Goal: Task Accomplishment & Management: Manage account settings

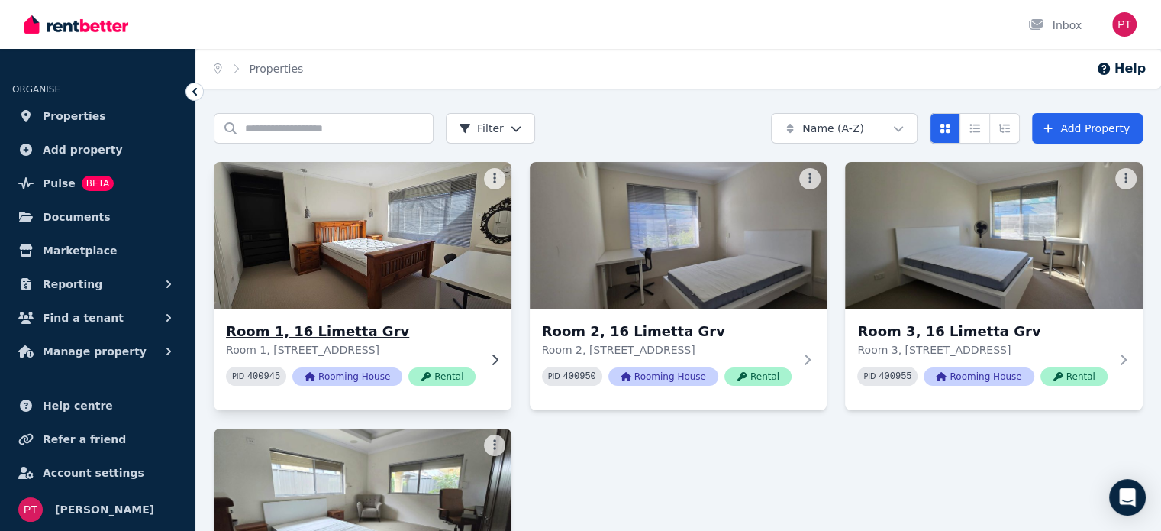
click at [495, 362] on icon at bounding box center [494, 359] width 15 height 12
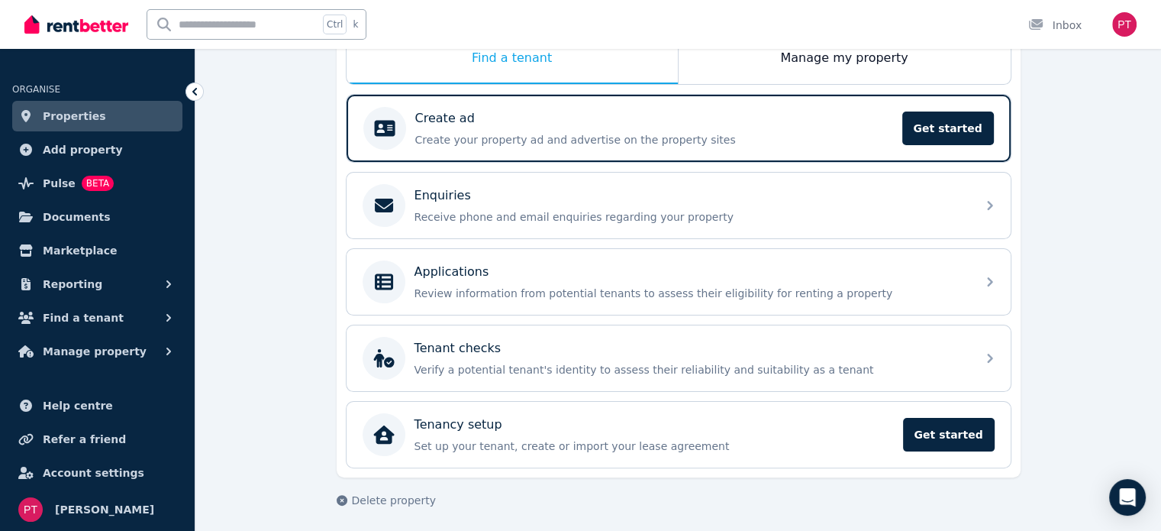
scroll to position [269, 0]
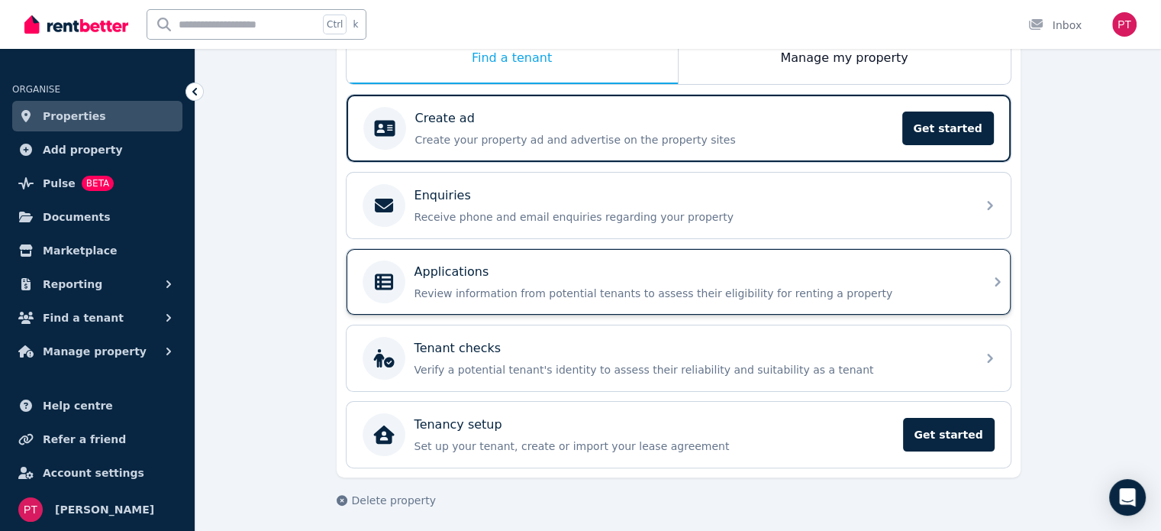
click at [522, 289] on p "Review information from potential tenants to assess their eligibility for renti…" at bounding box center [691, 293] width 553 height 15
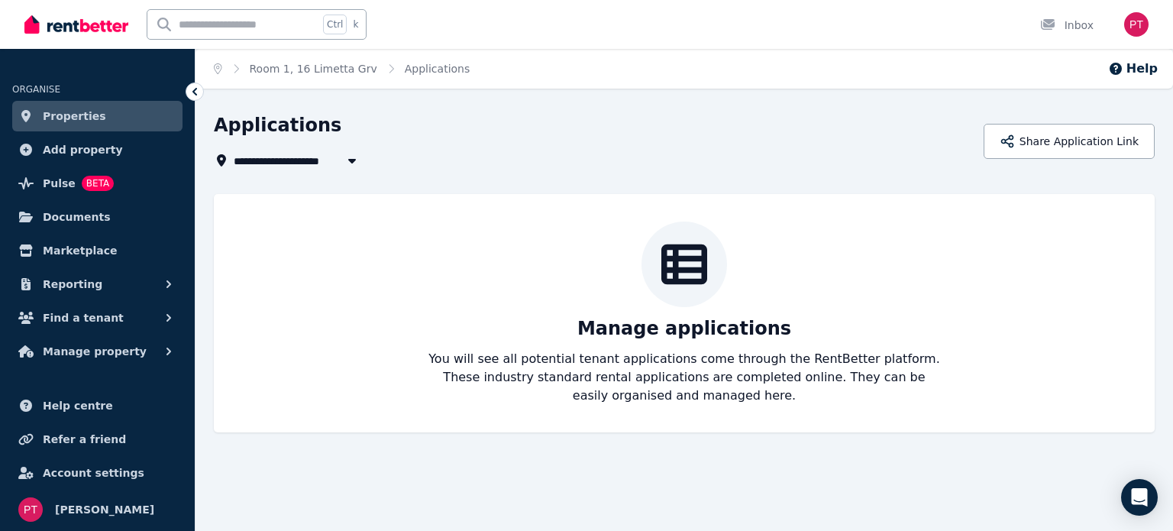
click at [195, 94] on icon at bounding box center [194, 92] width 5 height 8
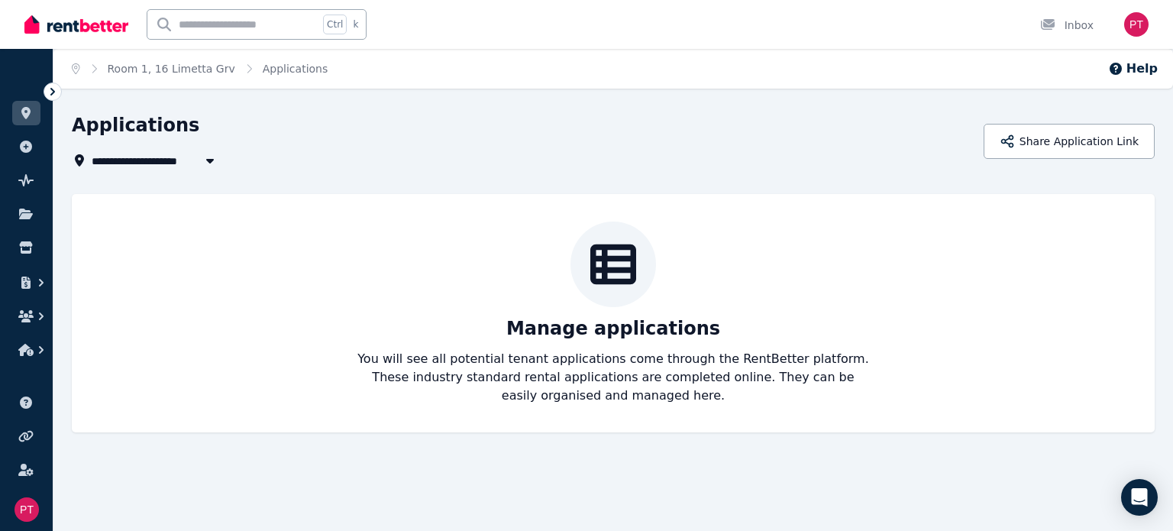
click at [51, 93] on icon at bounding box center [52, 91] width 15 height 15
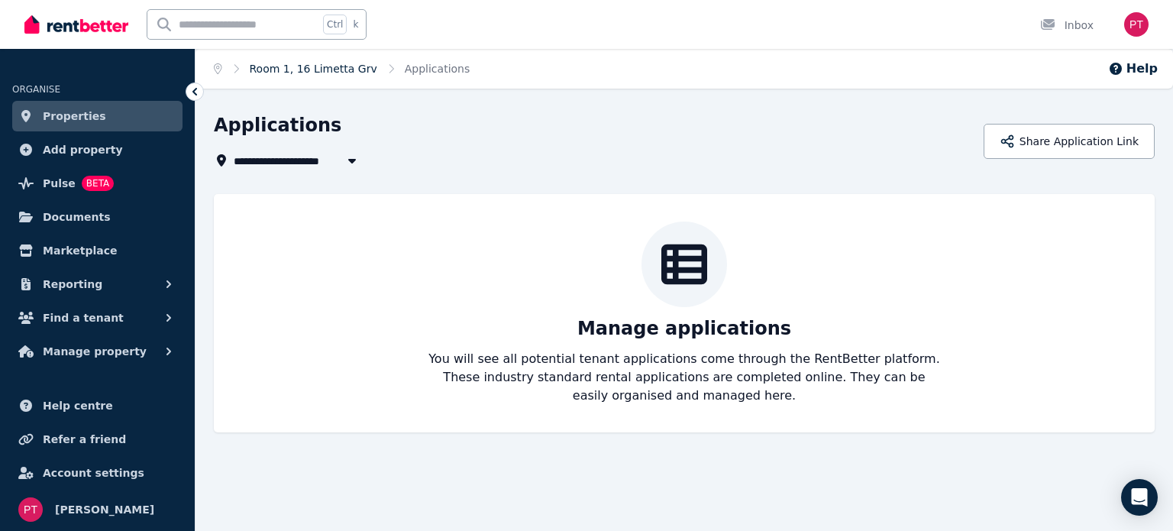
click at [325, 73] on link "Room 1, 16 Limetta Grv" at bounding box center [313, 69] width 127 height 12
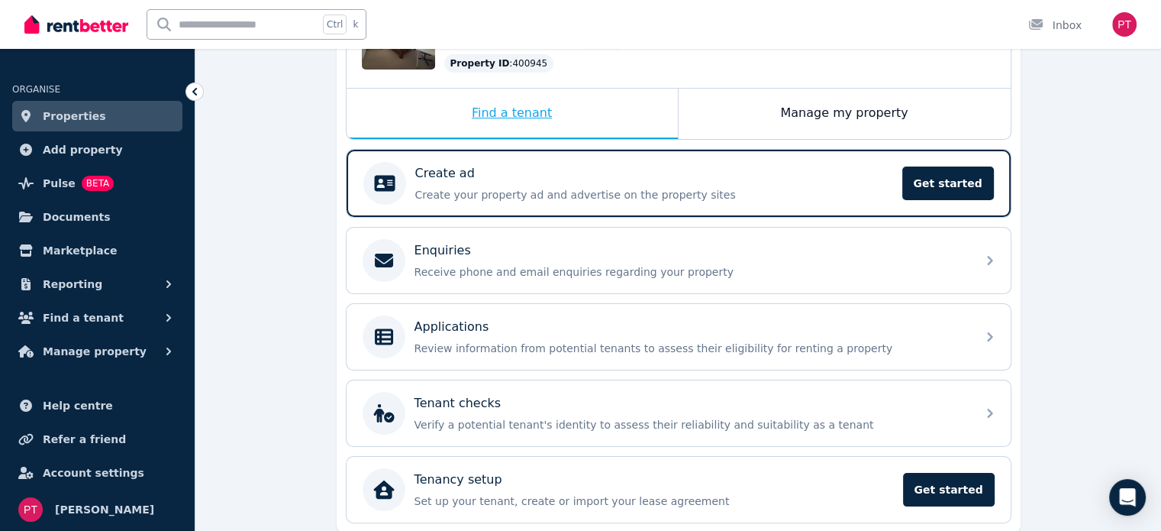
scroll to position [266, 0]
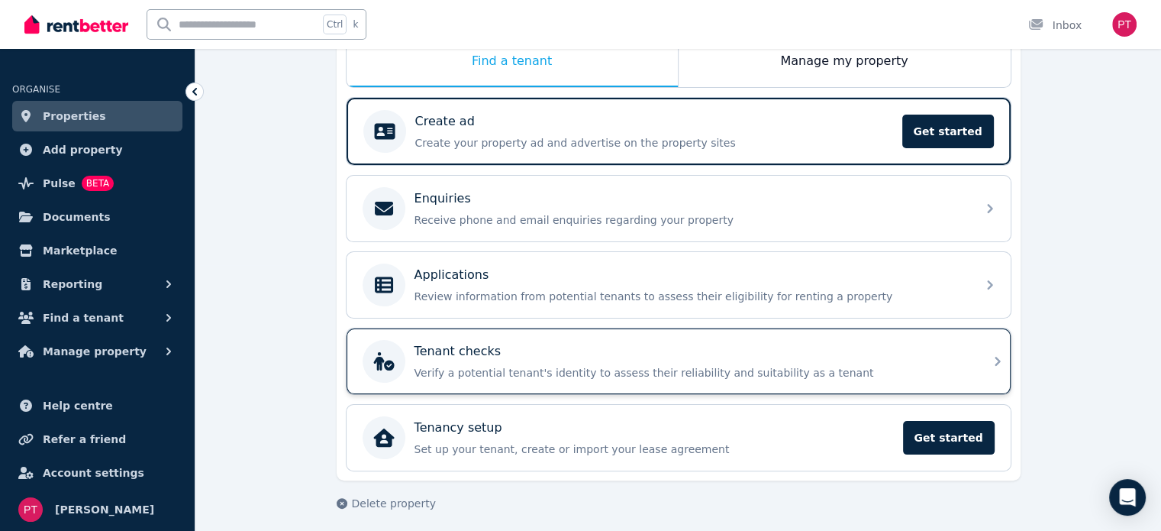
click at [611, 353] on div "Tenant checks" at bounding box center [691, 351] width 553 height 18
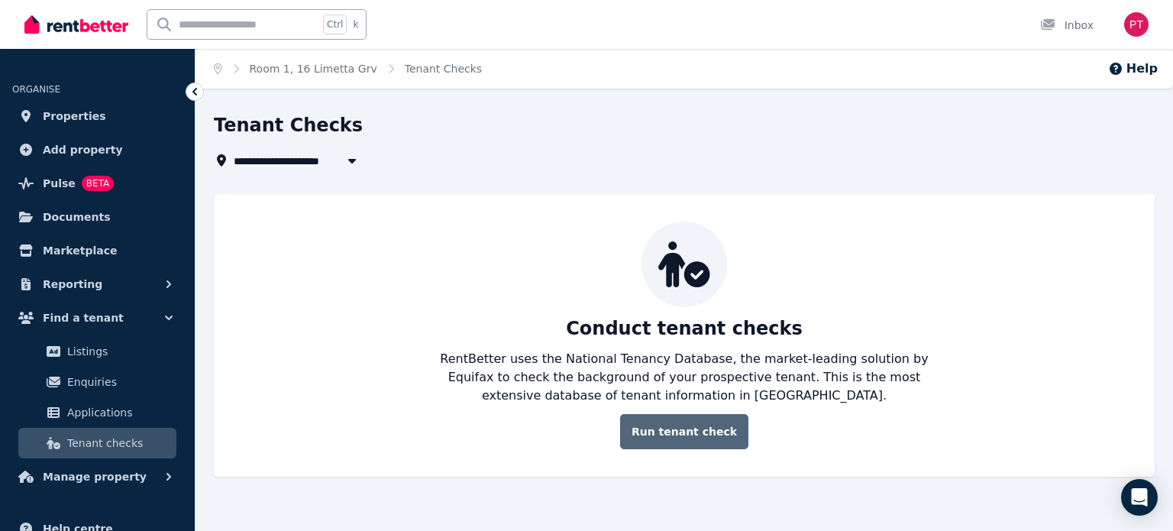
click at [702, 433] on link "Run tenant check" at bounding box center [684, 431] width 128 height 35
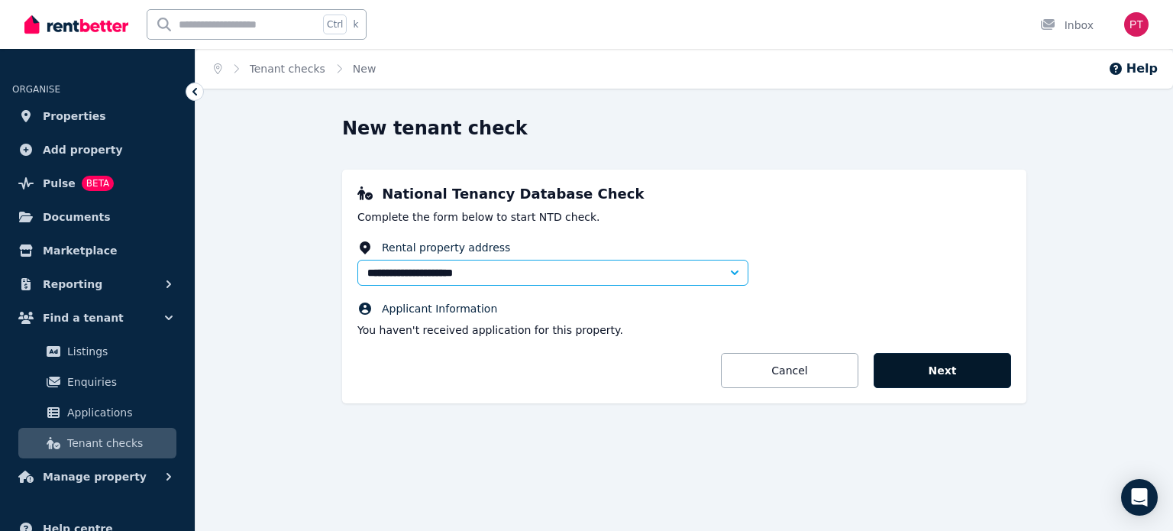
click at [892, 375] on button "Next" at bounding box center [941, 370] width 137 height 35
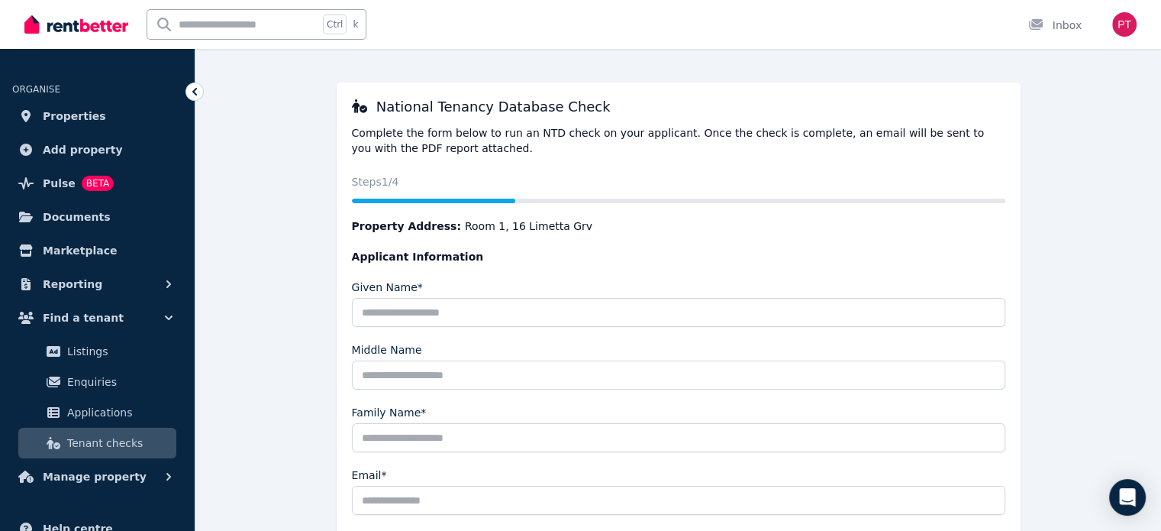
scroll to position [232, 0]
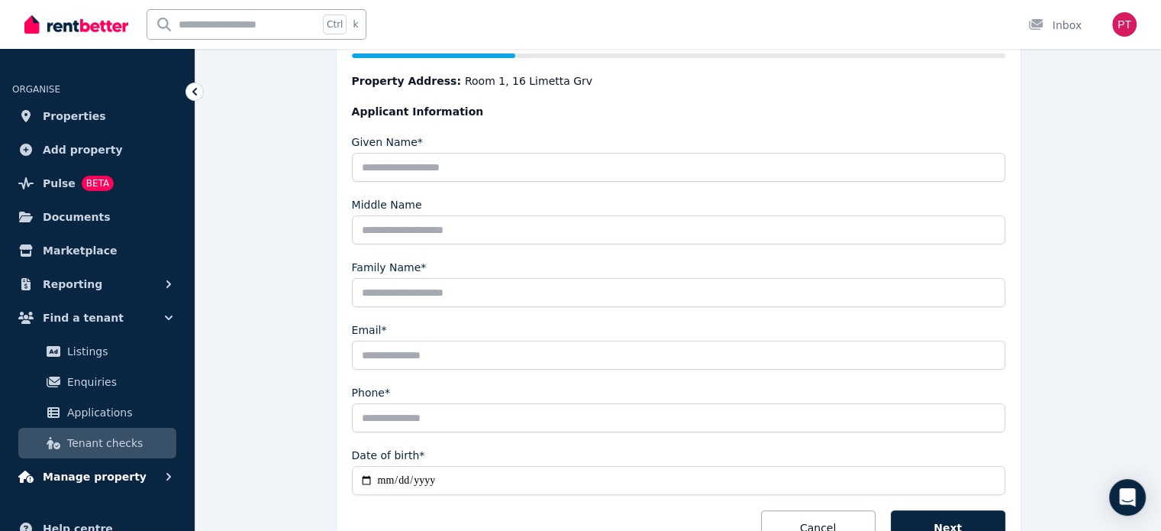
click at [165, 473] on icon "button" at bounding box center [168, 476] width 15 height 15
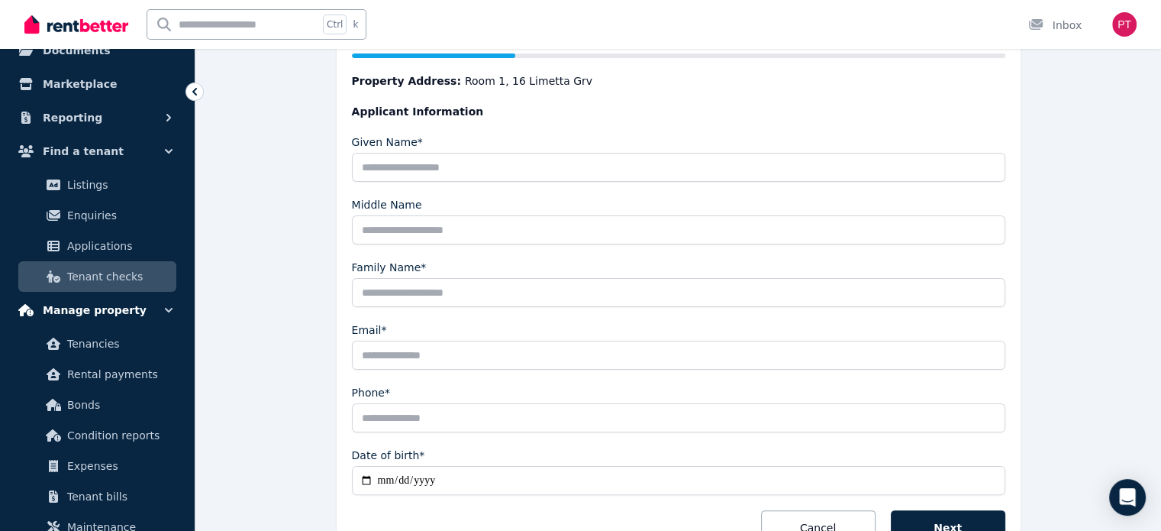
scroll to position [219, 0]
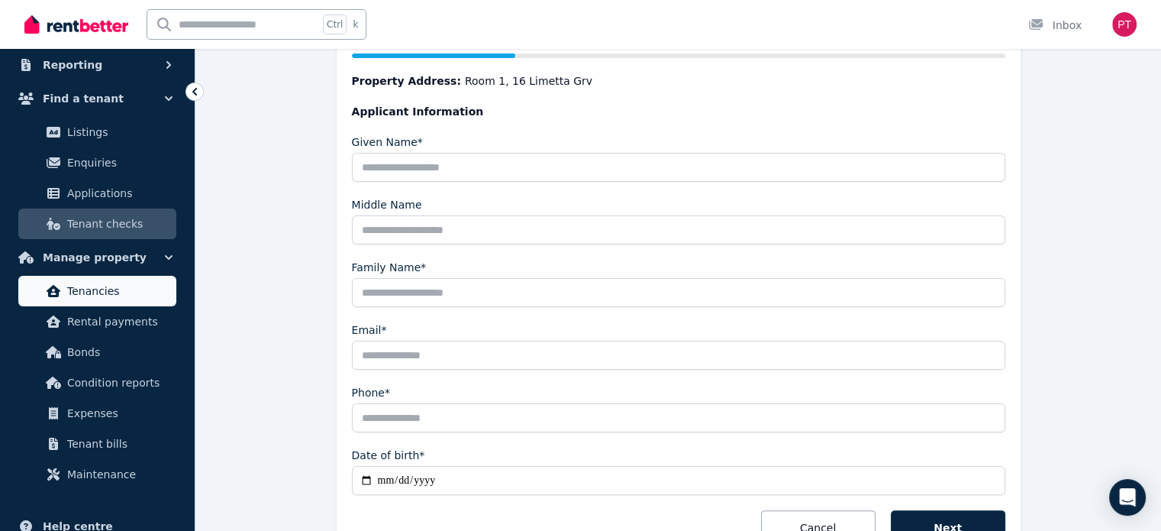
click at [94, 299] on span "Tenancies" at bounding box center [118, 291] width 103 height 18
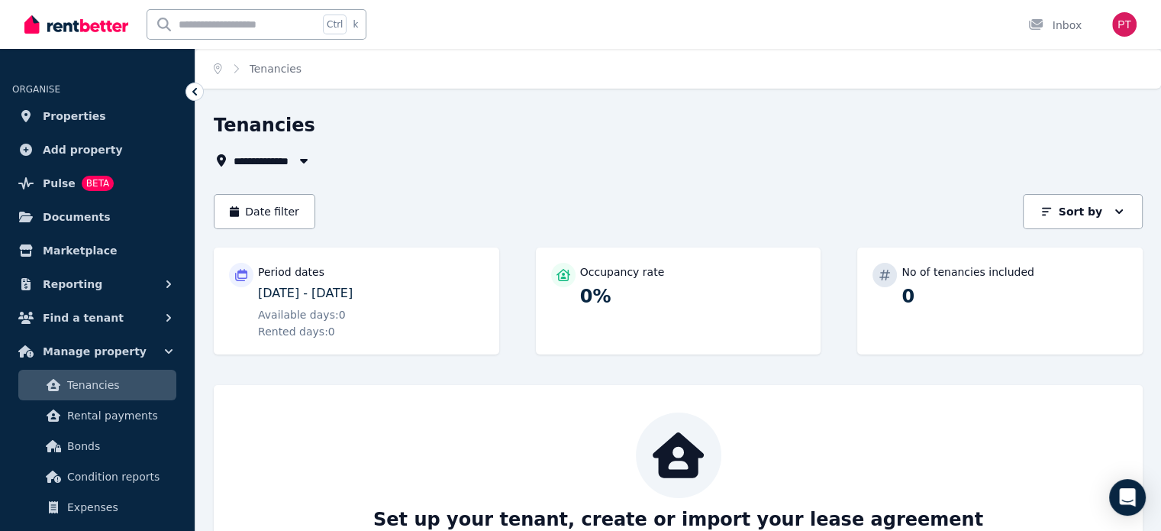
click at [302, 158] on icon "button" at bounding box center [303, 160] width 15 height 12
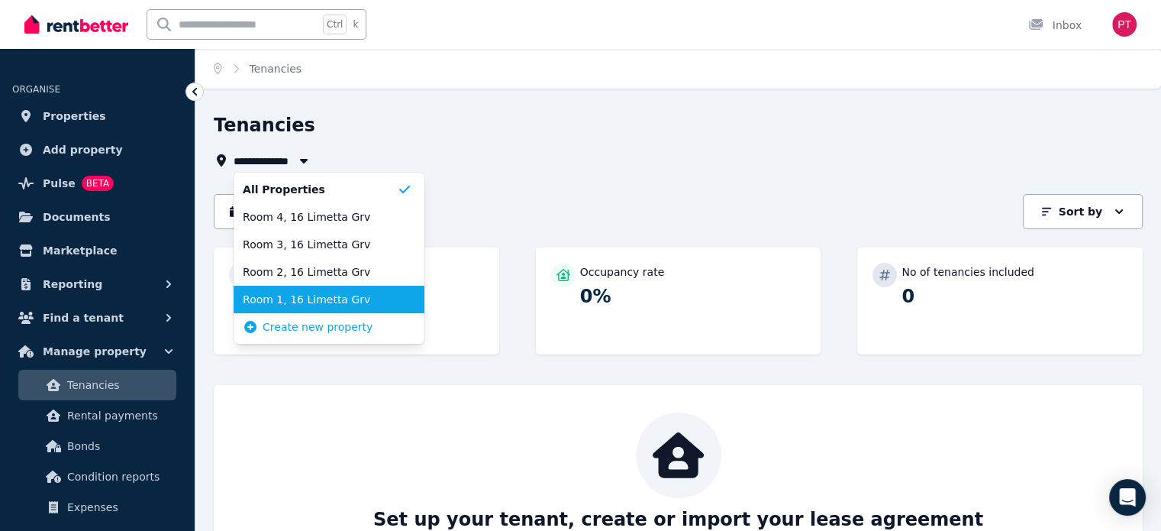
click at [302, 299] on span "Room 1, 16 Limetta Grv" at bounding box center [320, 299] width 154 height 15
type input "**********"
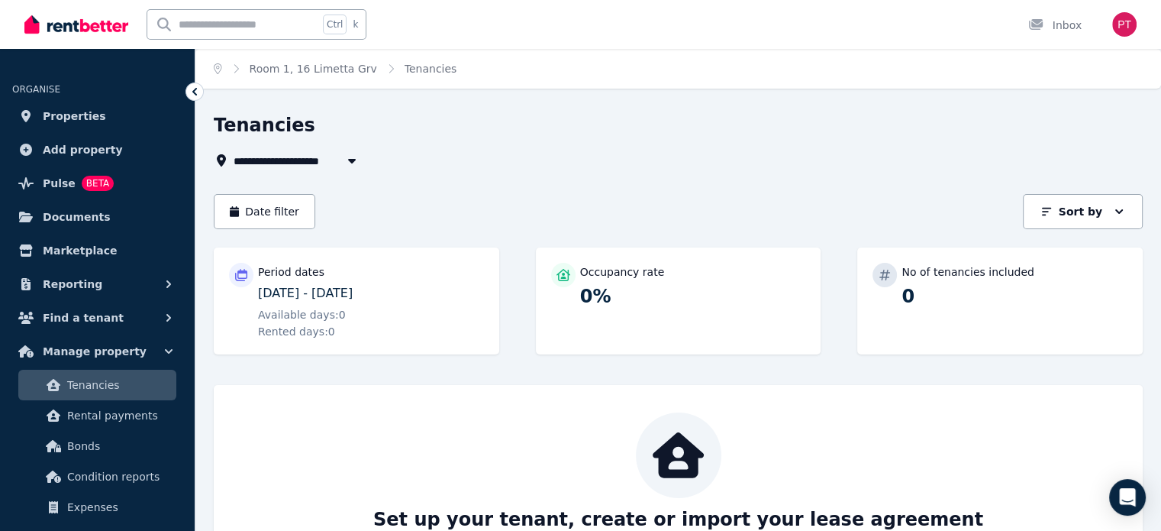
scroll to position [163, 0]
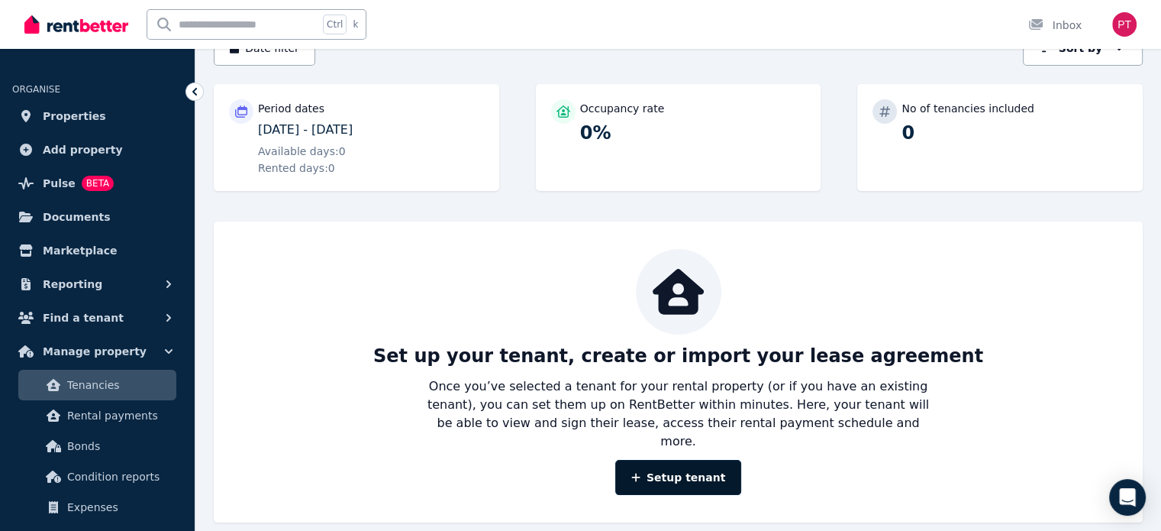
click at [657, 466] on link "Setup tenant" at bounding box center [678, 477] width 127 height 35
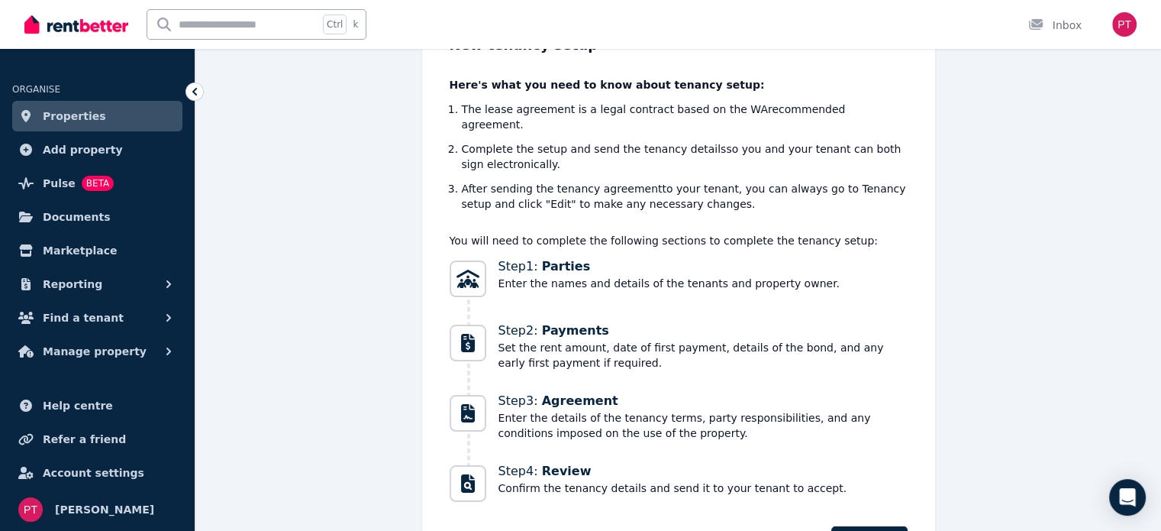
scroll to position [206, 0]
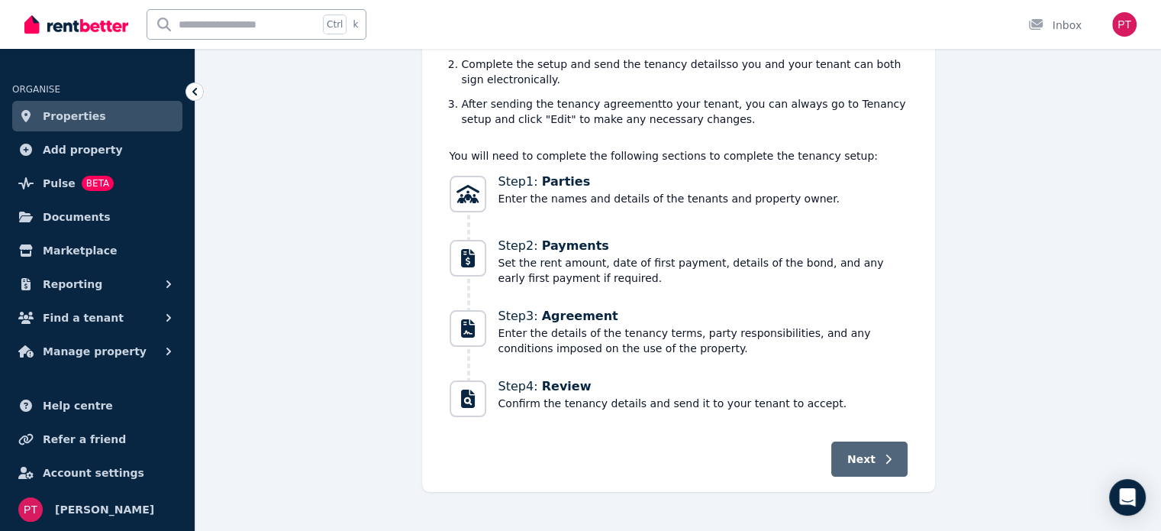
click at [885, 453] on icon "button" at bounding box center [888, 458] width 7 height 11
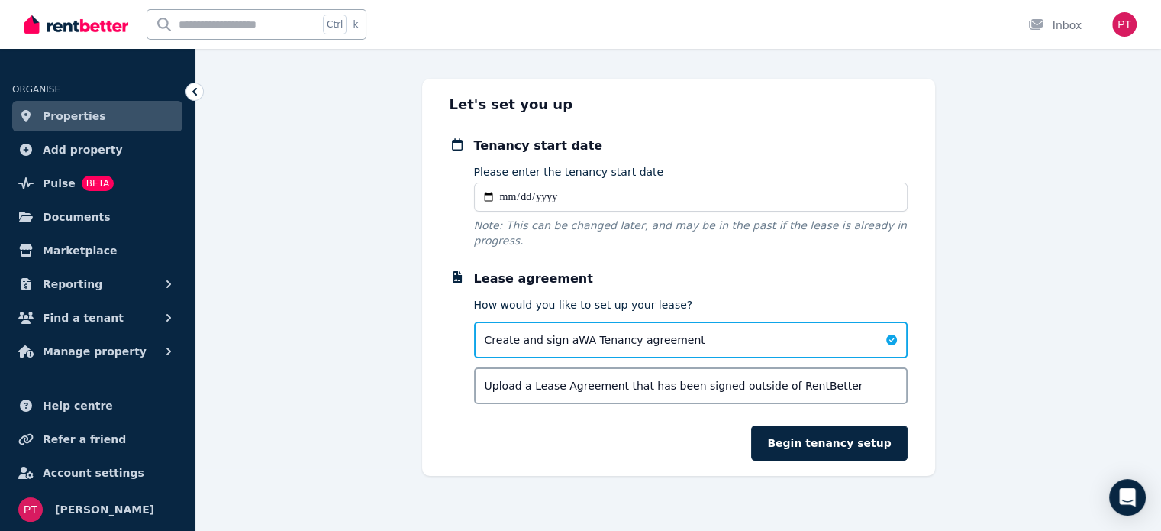
scroll to position [44, 0]
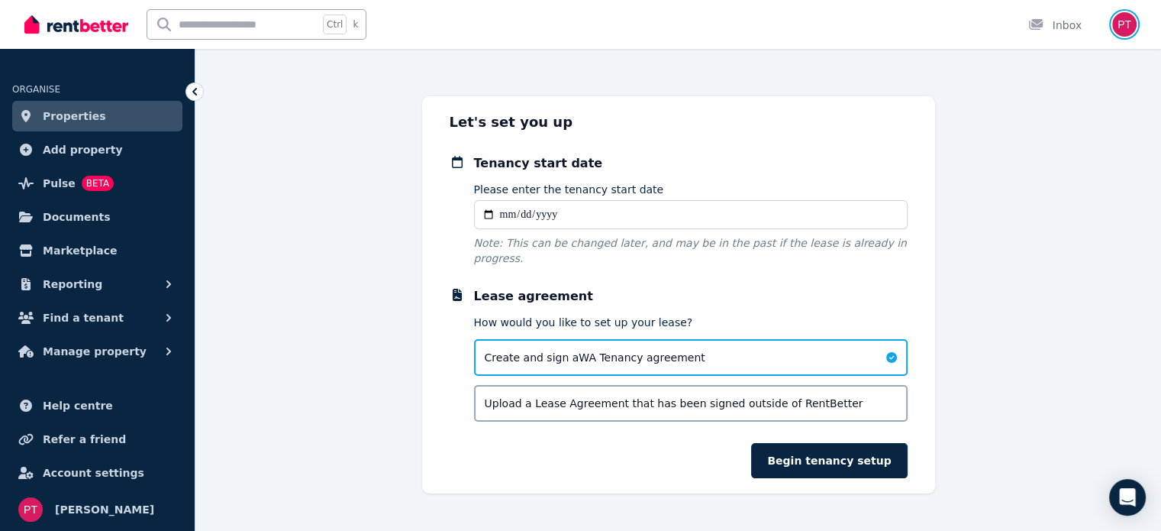
click at [1117, 27] on img "button" at bounding box center [1124, 24] width 24 height 24
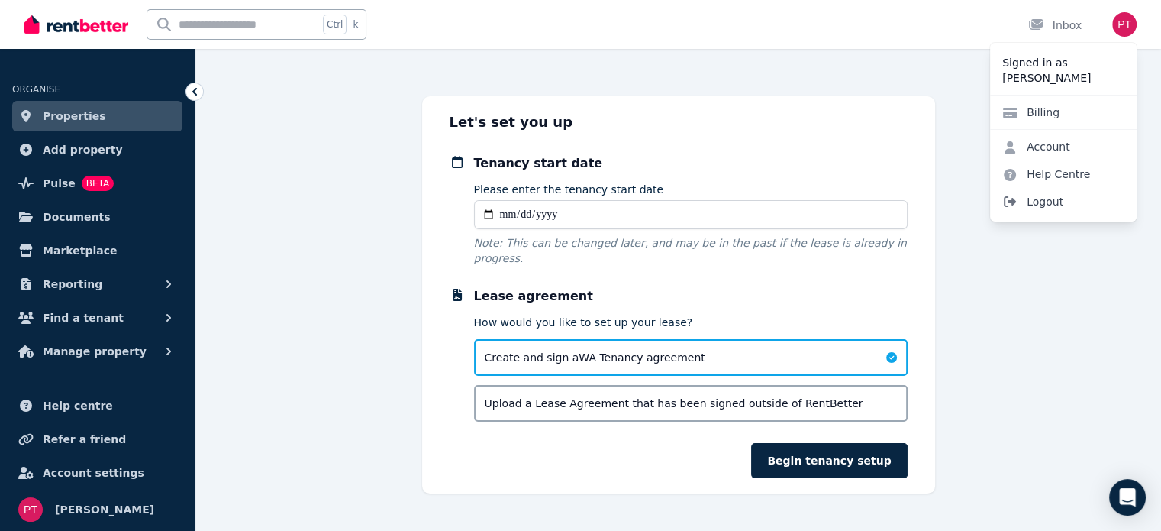
click at [1041, 202] on span "Logout" at bounding box center [1063, 201] width 147 height 27
